Goal: Task Accomplishment & Management: Complete application form

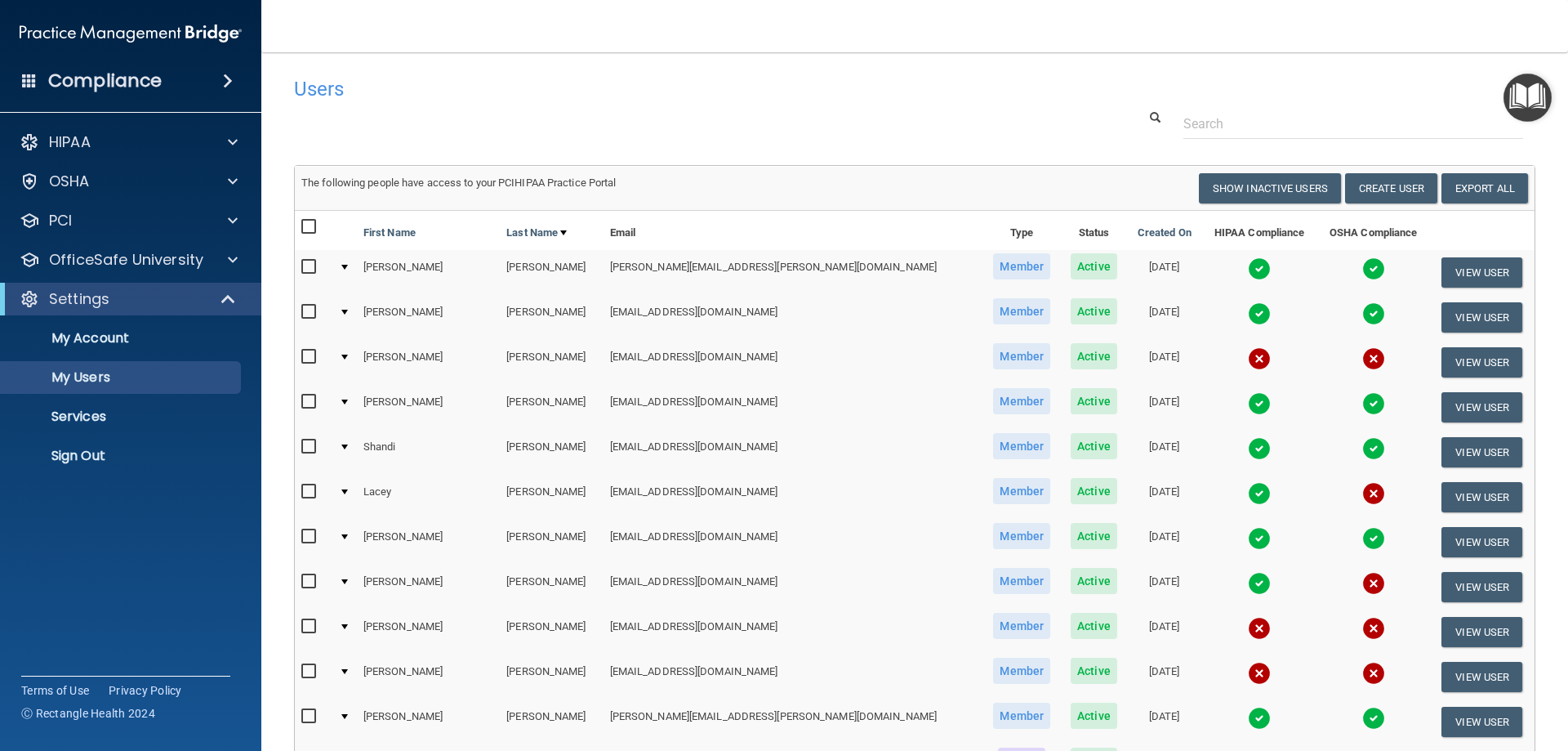
select select "20"
click at [1368, 191] on button "Create User" at bounding box center [1391, 188] width 93 height 30
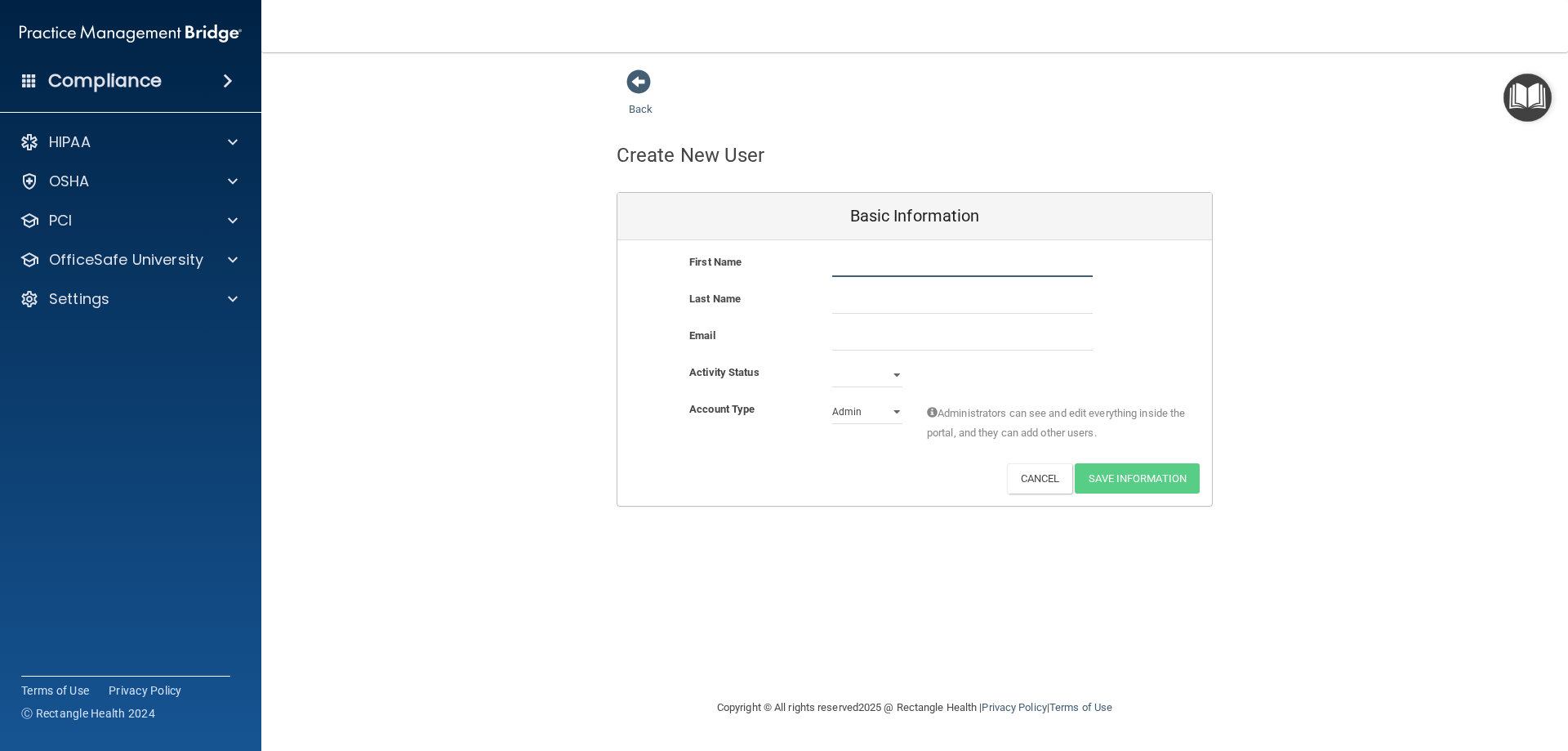
click at [894, 272] on input "text" at bounding box center [962, 264] width 261 height 25
type input "[PERSON_NAME]"
click at [892, 299] on input "text" at bounding box center [962, 301] width 261 height 25
type input "[PERSON_NAME]"
click at [859, 339] on input "email" at bounding box center [962, 338] width 261 height 25
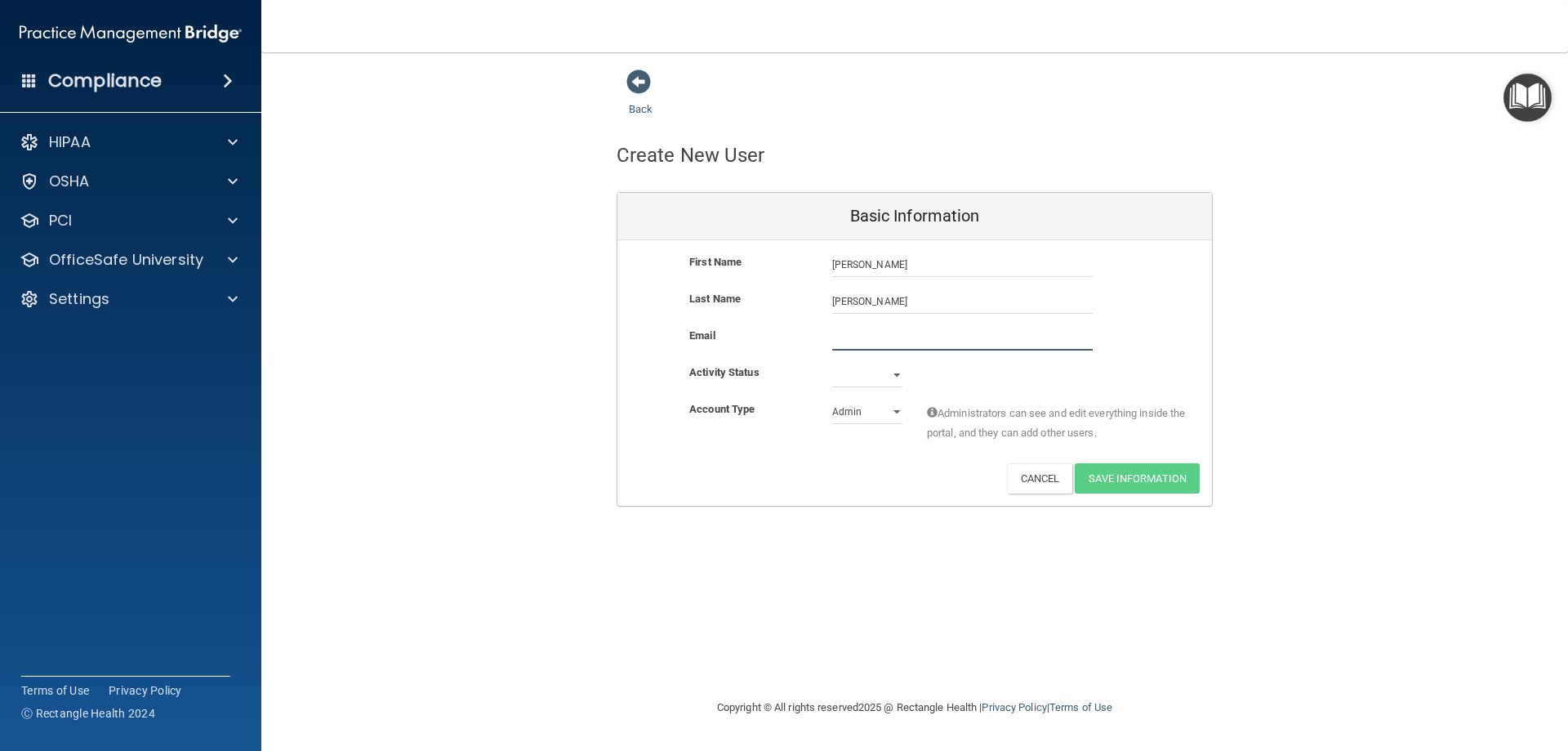
paste input "[EMAIL_ADDRESS][DOMAIN_NAME]"
click at [851, 335] on input "[EMAIL_ADDRESS][DOMAIN_NAME]" at bounding box center [962, 338] width 261 height 25
type input "[EMAIL_ADDRESS][DOMAIN_NAME]"
click at [873, 371] on select "Active Inactive" at bounding box center [867, 375] width 71 height 25
select select "active"
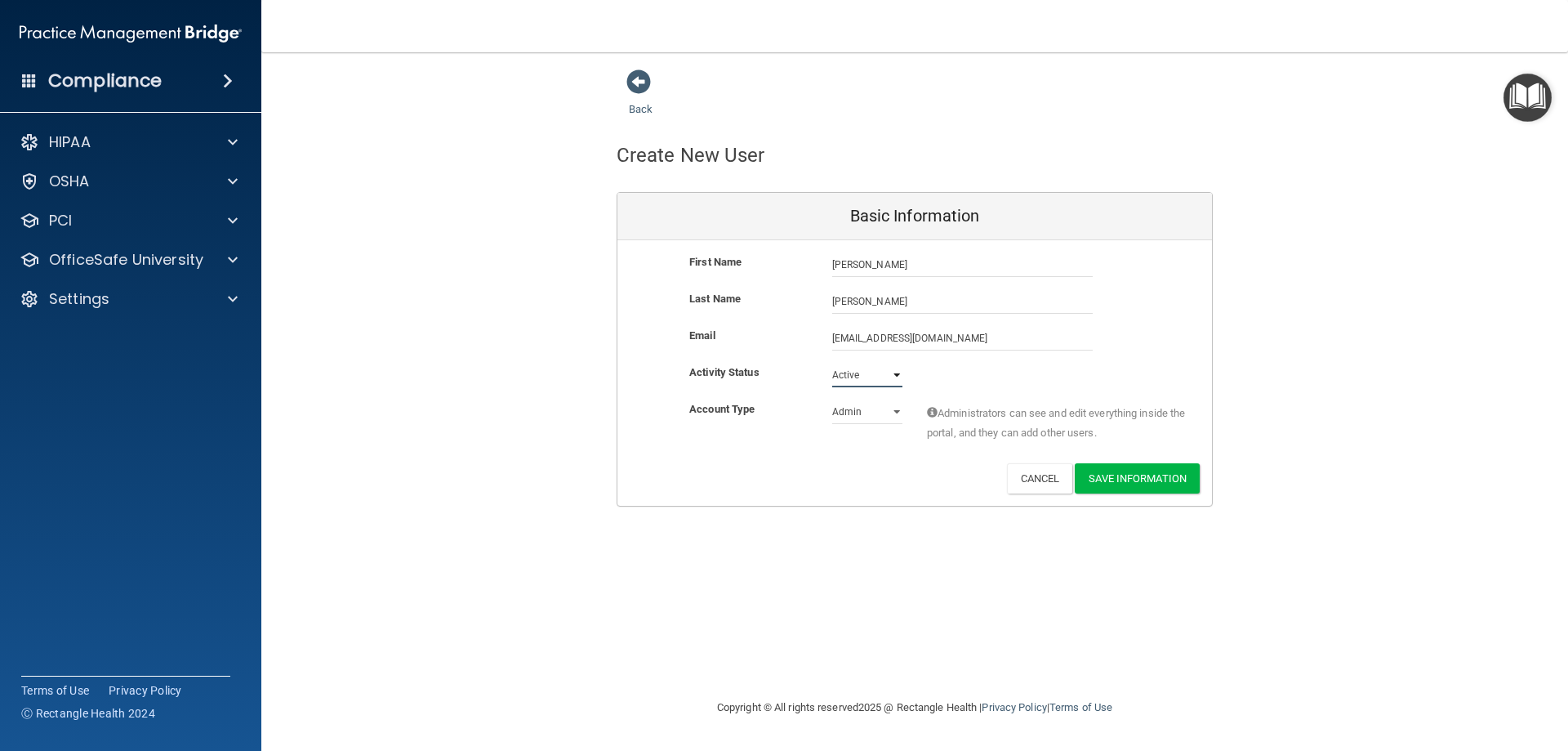
click at [832, 363] on select "Active Inactive" at bounding box center [867, 375] width 71 height 25
click at [866, 417] on select "Admin Member" at bounding box center [867, 411] width 71 height 25
select select "practice_member"
click at [832, 399] on select "Admin Member" at bounding box center [867, 411] width 71 height 25
click at [1171, 477] on button "Save Information" at bounding box center [1137, 478] width 125 height 30
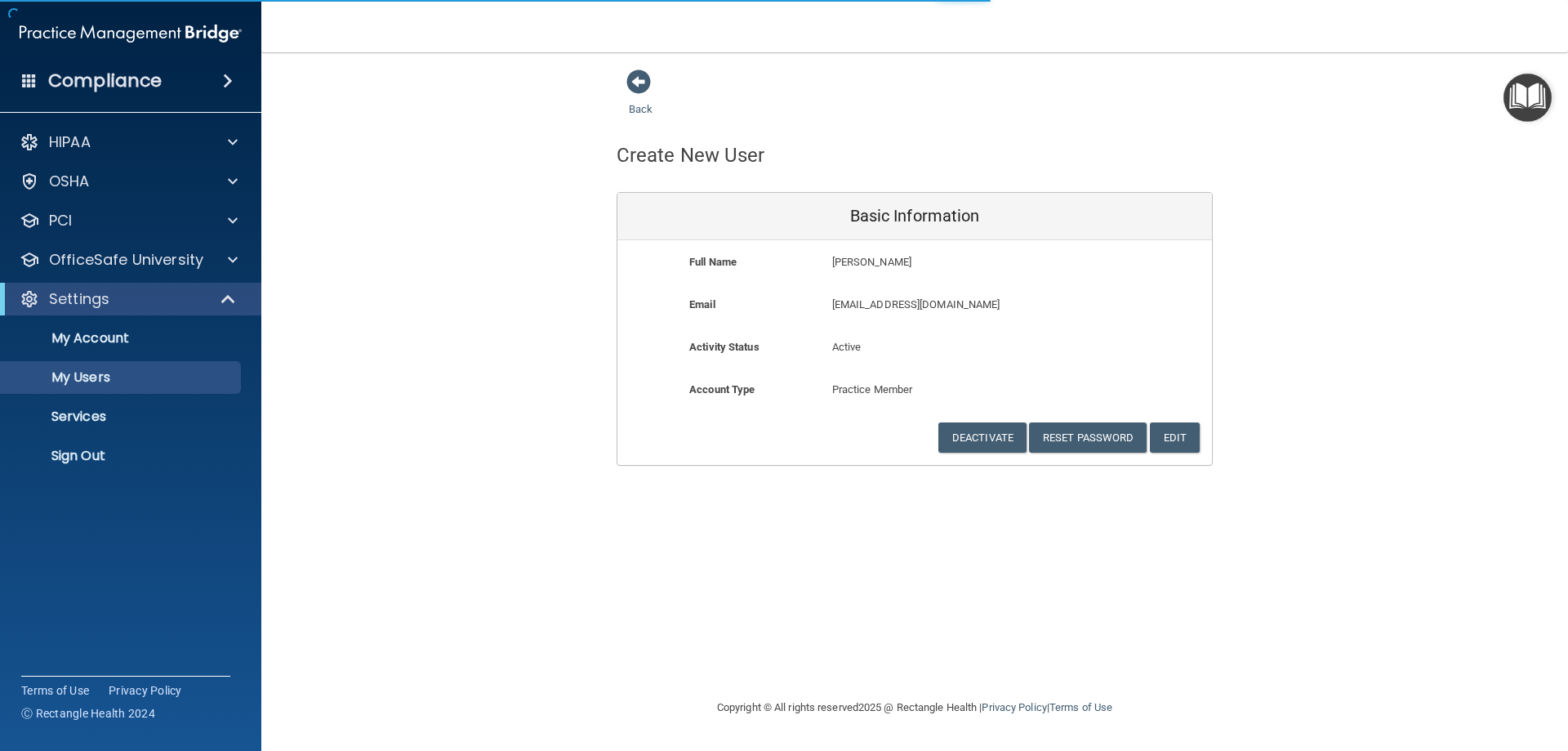
select select "20"
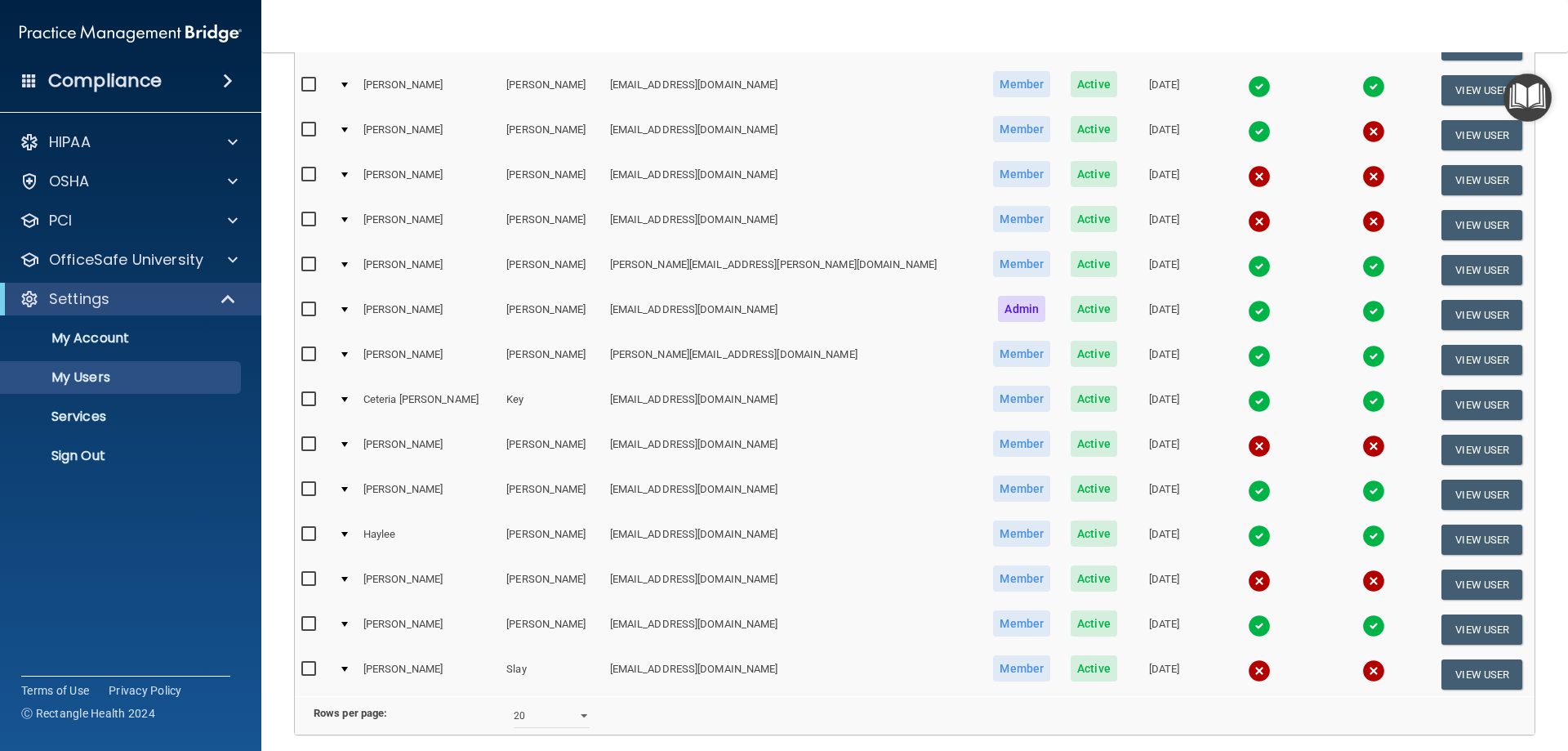
scroll to position [572, 0]
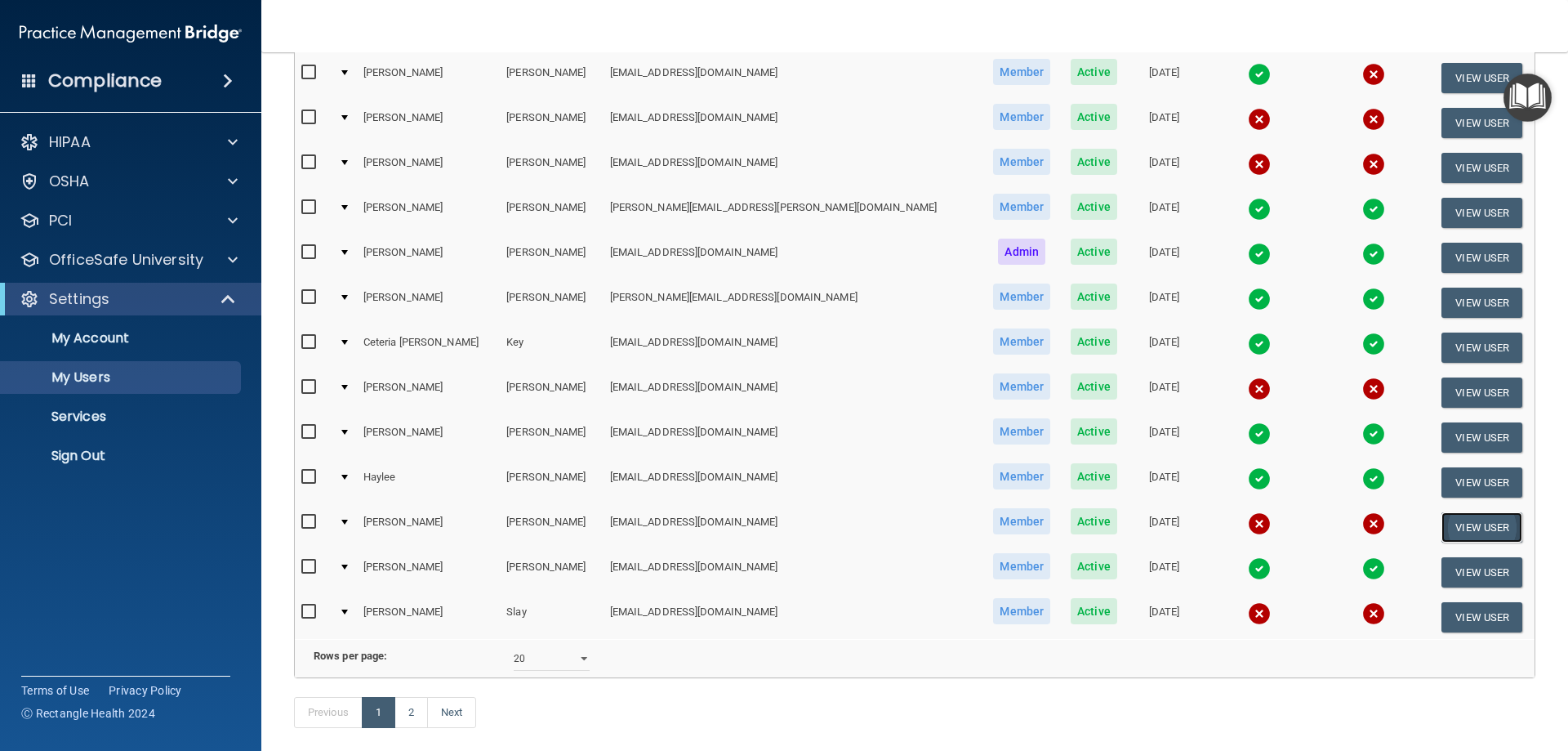
click at [1460, 524] on button "View User" at bounding box center [1482, 527] width 81 height 30
